Goal: Information Seeking & Learning: Learn about a topic

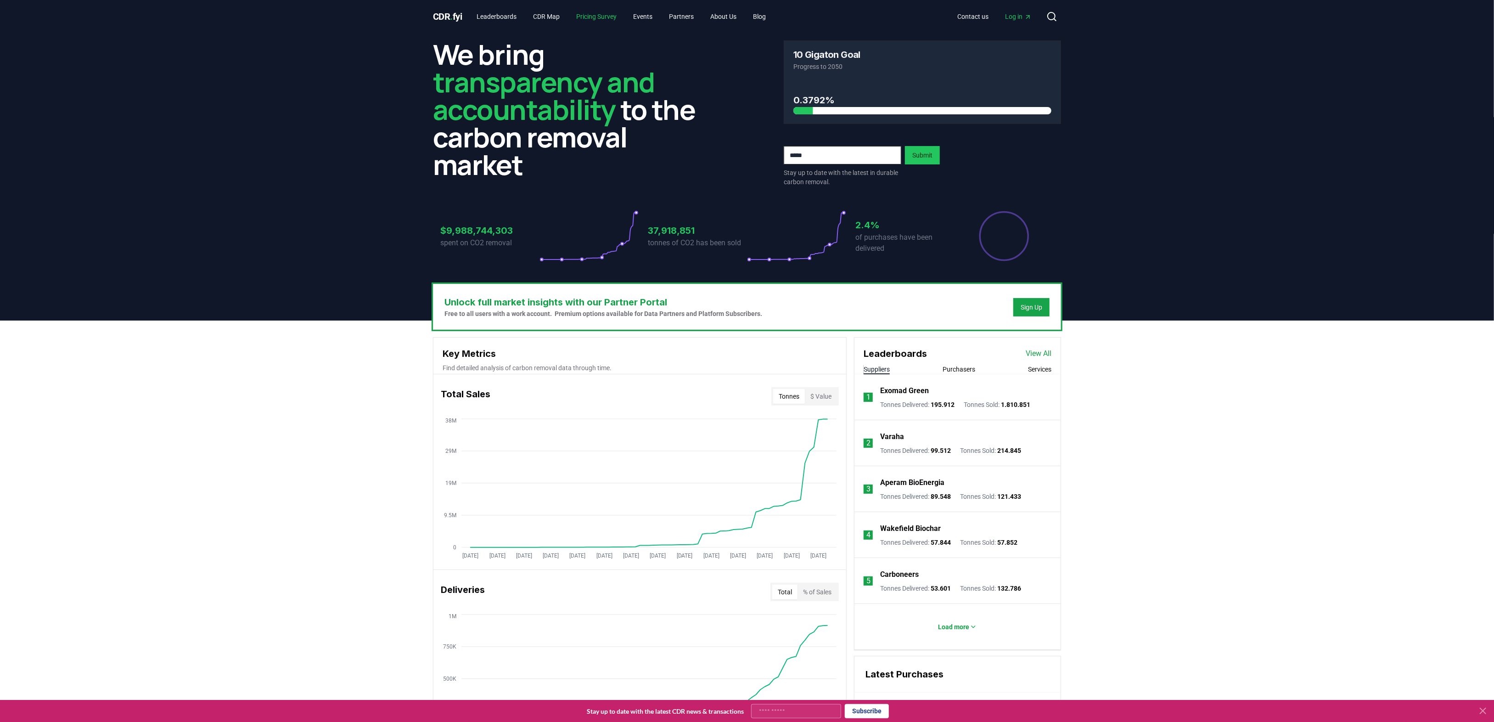
click at [613, 20] on link "Pricing Survey" at bounding box center [596, 16] width 55 height 17
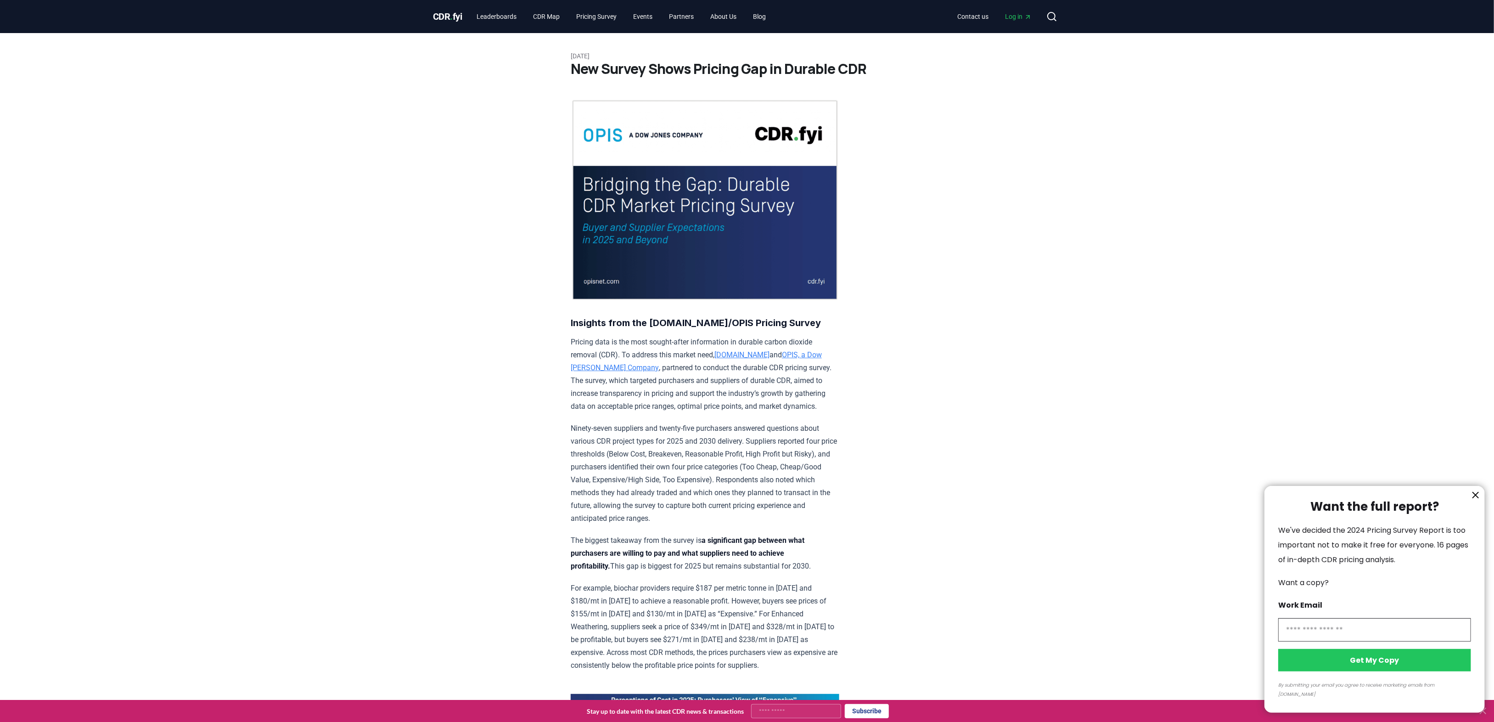
click at [1476, 498] on icon "information" at bounding box center [1476, 495] width 6 height 6
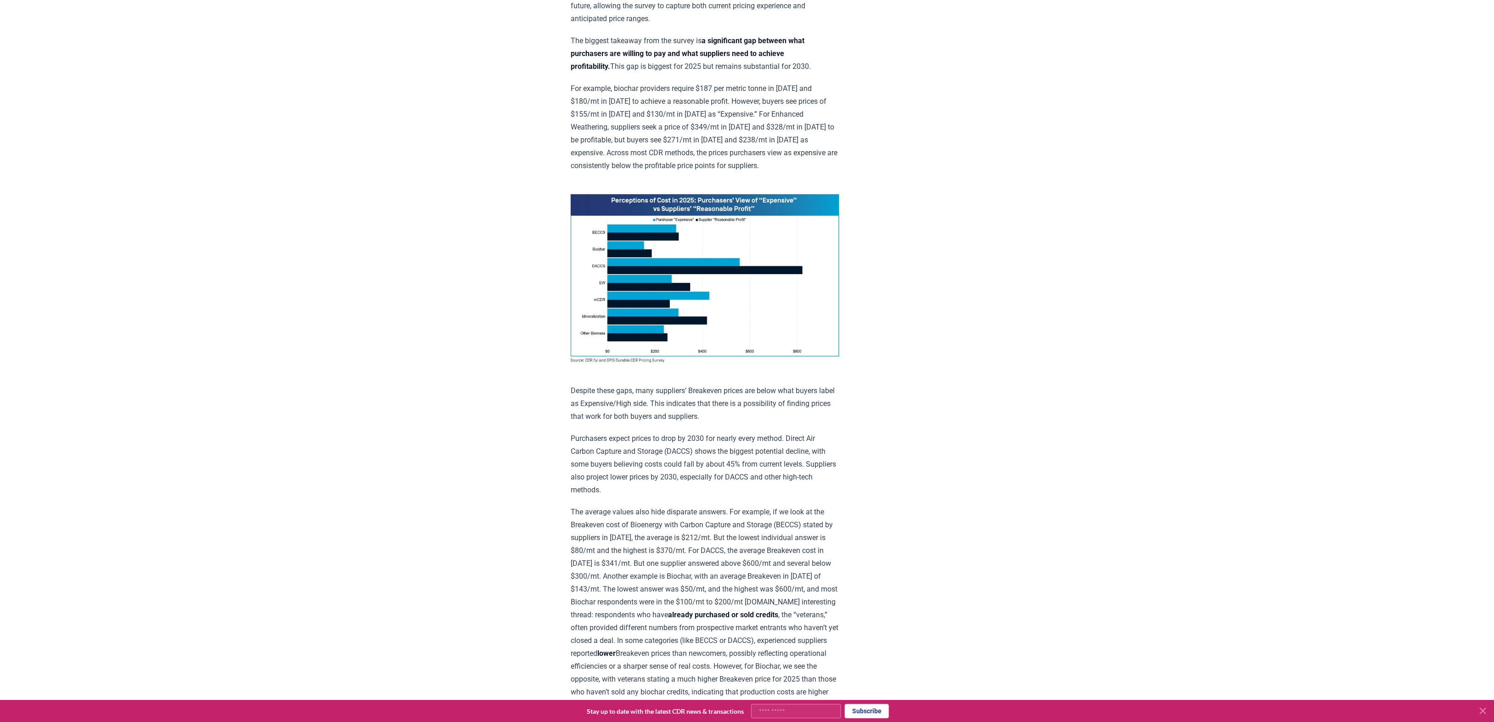
scroll to position [505, 0]
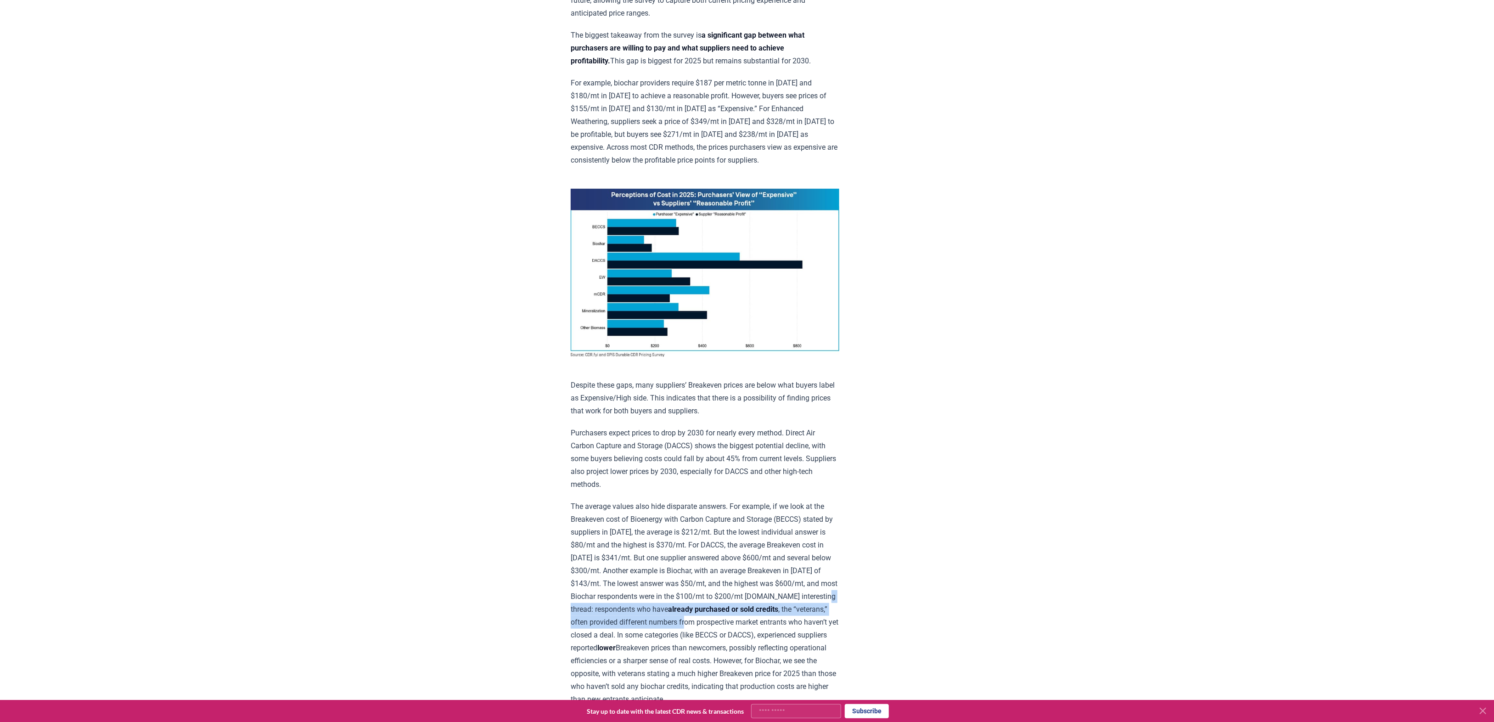
drag, startPoint x: 633, startPoint y: 605, endPoint x: 740, endPoint y: 617, distance: 107.6
click at [740, 617] on p "The average values also hide disparate answers. For example, if we look at the …" at bounding box center [705, 603] width 269 height 206
click at [753, 620] on p "The average values also hide disparate answers. For example, if we look at the …" at bounding box center [705, 603] width 269 height 206
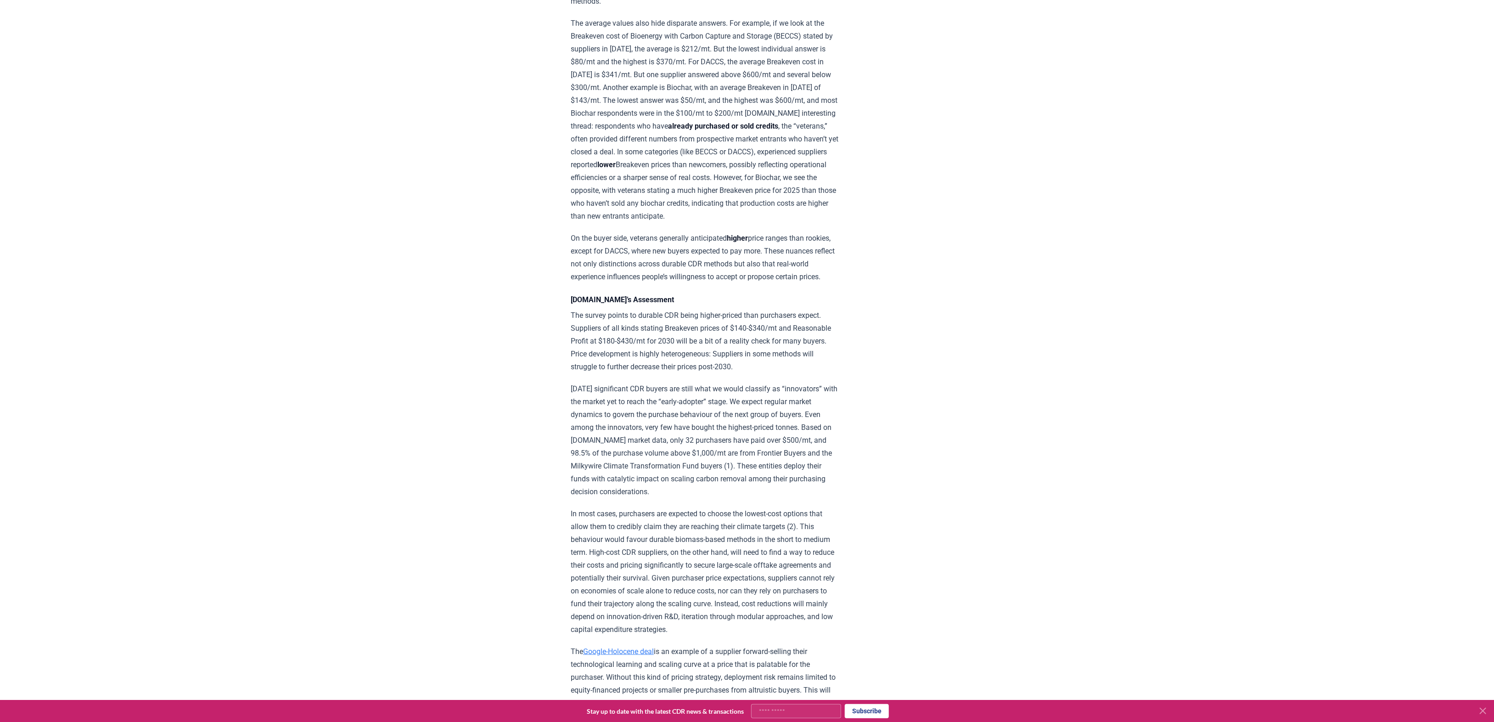
scroll to position [1010, 0]
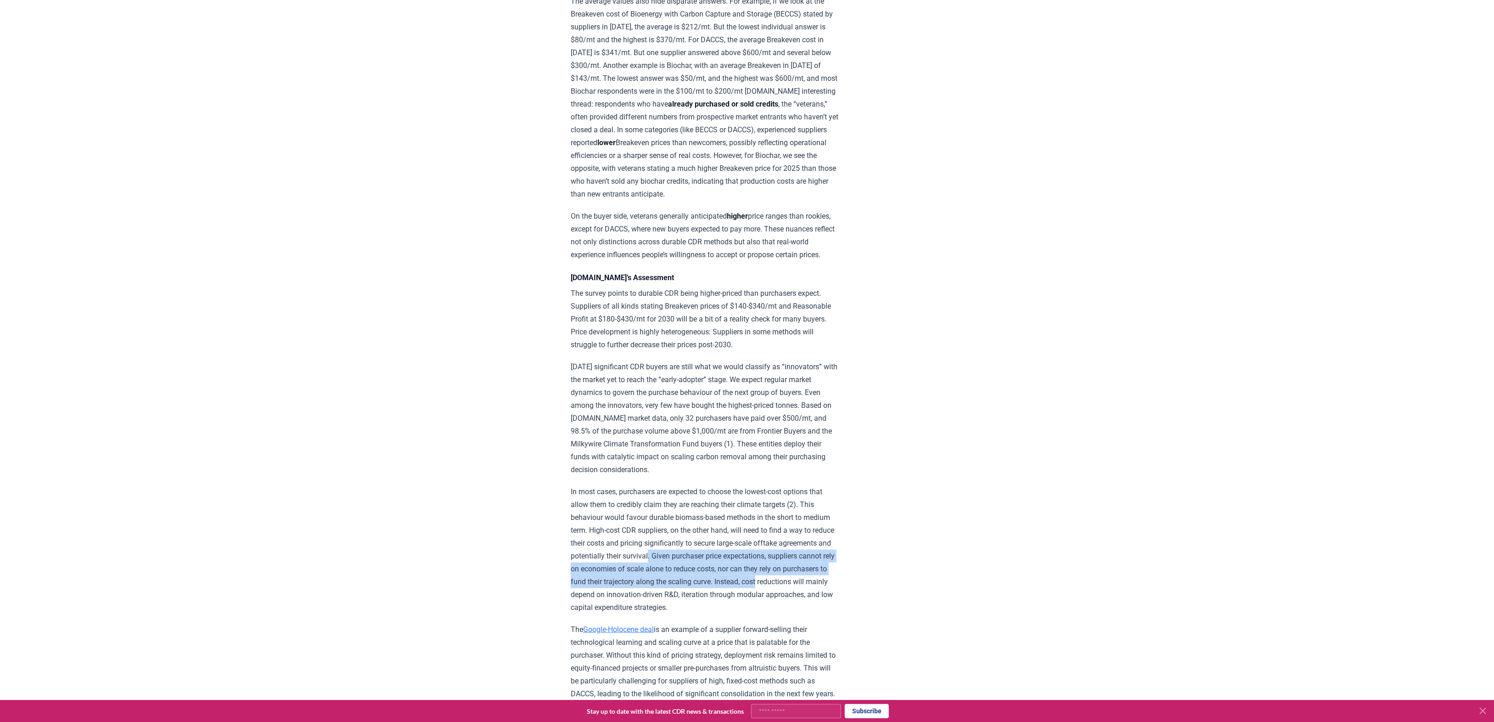
drag, startPoint x: 707, startPoint y: 576, endPoint x: 835, endPoint y: 603, distance: 131.0
click at [835, 603] on p "In most cases, purchasers are expected to choose the lowest-cost options that a…" at bounding box center [705, 549] width 269 height 129
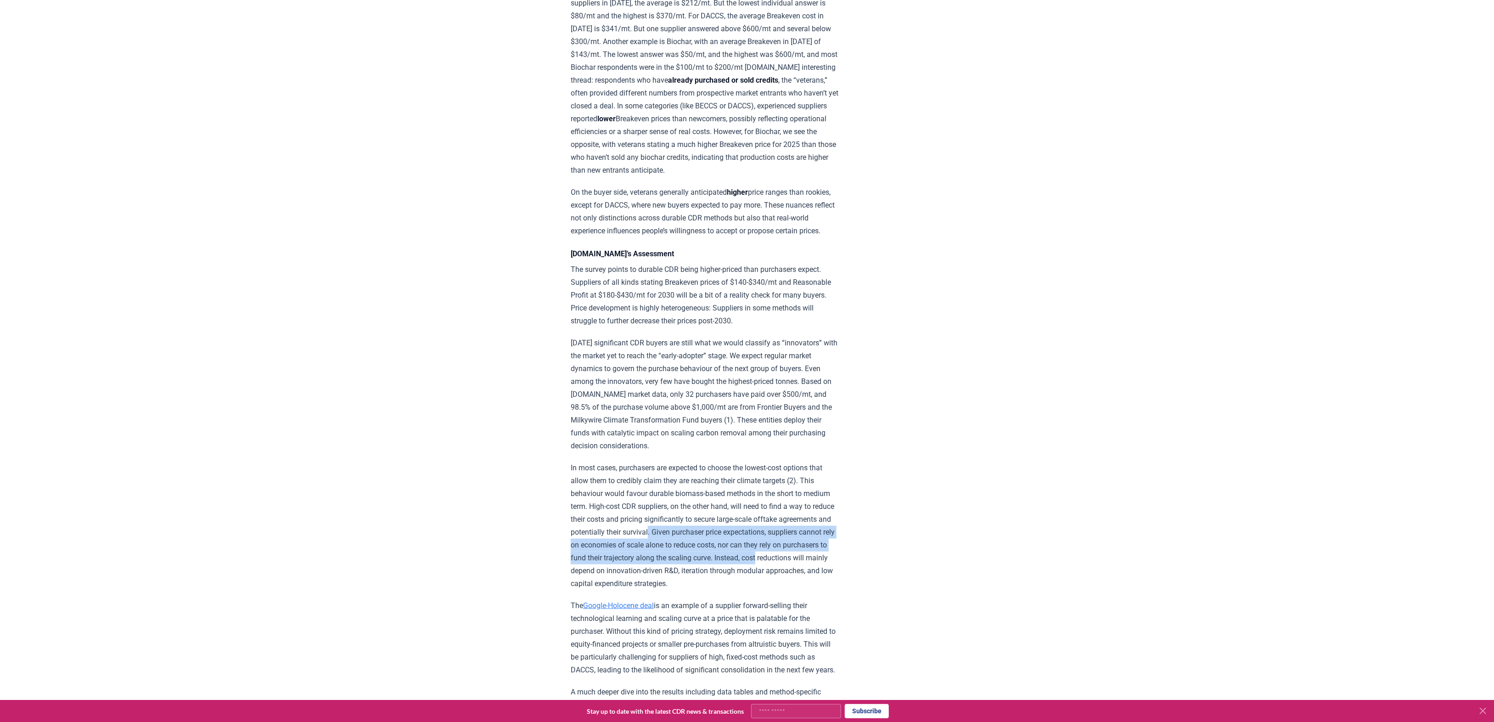
scroll to position [1056, 0]
